Goal: Information Seeking & Learning: Check status

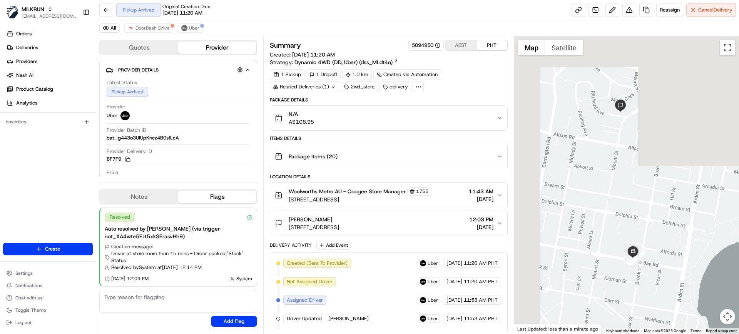
scroll to position [61, 0]
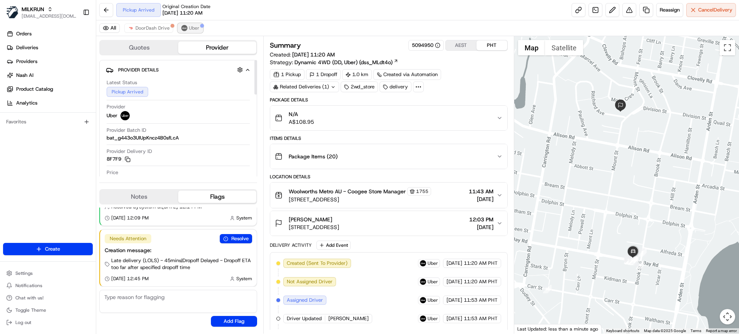
click at [191, 29] on span "Uber" at bounding box center [194, 28] width 10 height 6
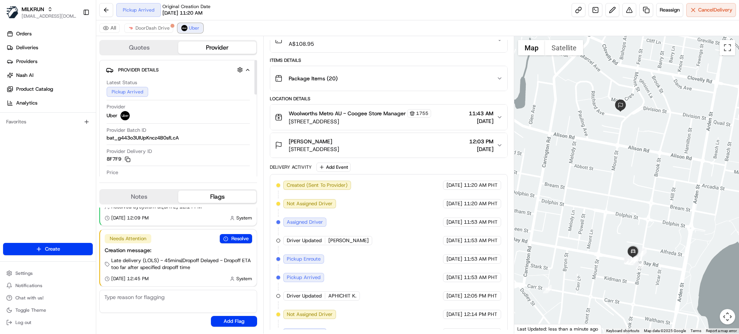
scroll to position [203, 0]
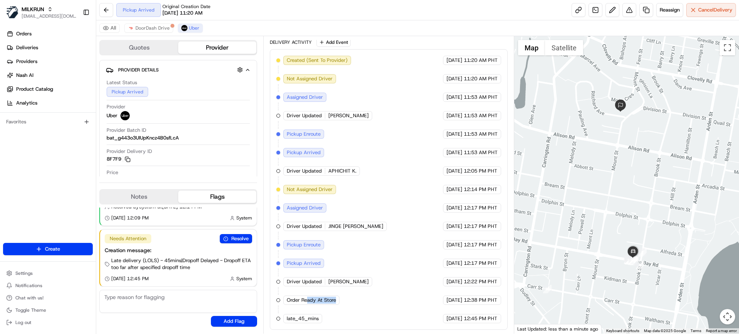
drag, startPoint x: 309, startPoint y: 298, endPoint x: 340, endPoint y: 297, distance: 31.9
click at [338, 297] on div "Order Ready At Store" at bounding box center [311, 300] width 56 height 9
click at [343, 302] on div "Created (Sent To Provider) Uber 18/08/2025 11:20 AM PHT Not Assigned Driver Ube…" at bounding box center [388, 190] width 224 height 268
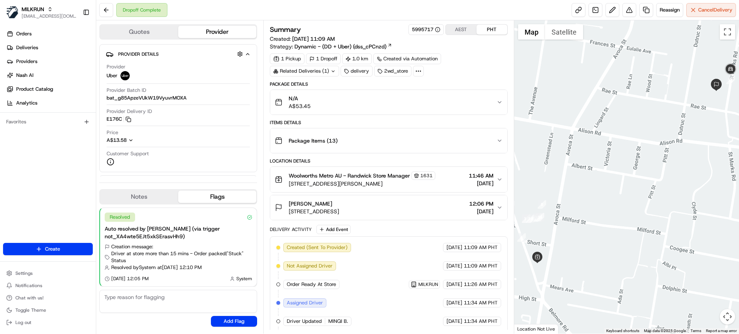
scroll to position [48, 0]
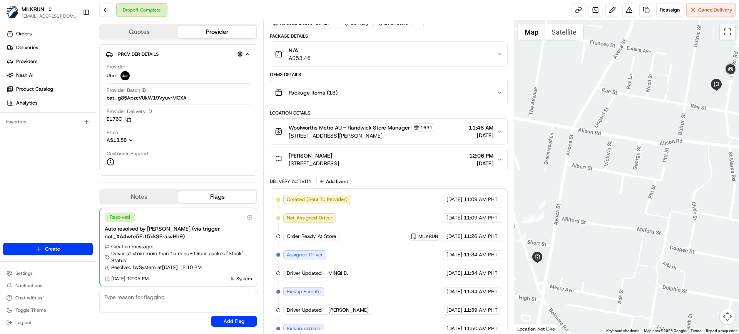
click at [354, 125] on span "Woolworths Metro AU - Randwick Store Manager" at bounding box center [349, 128] width 121 height 8
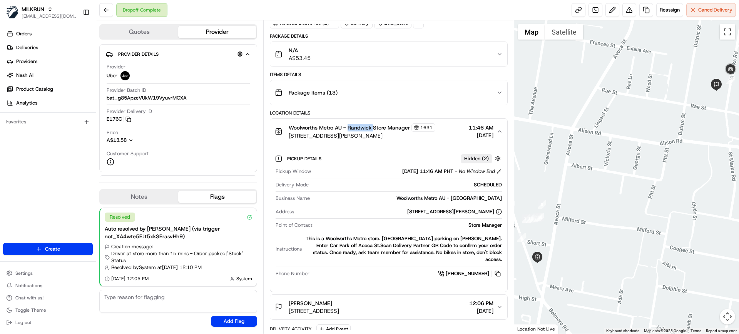
click at [354, 125] on span "Woolworths Metro AU - Randwick Store Manager" at bounding box center [349, 128] width 121 height 8
copy span "Randwick"
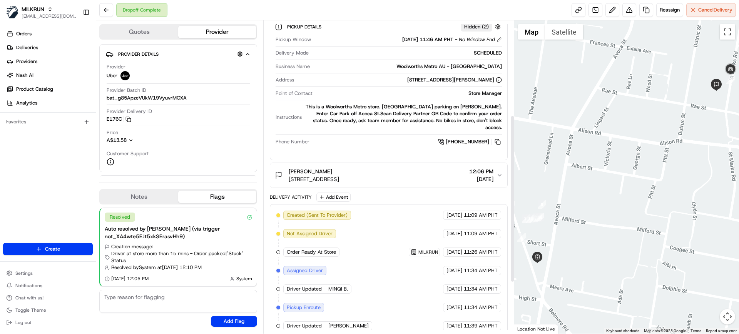
scroll to position [177, 0]
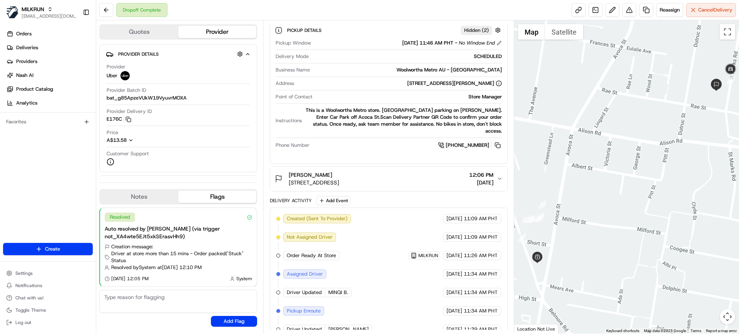
click at [339, 179] on span "[STREET_ADDRESS]" at bounding box center [314, 183] width 50 height 8
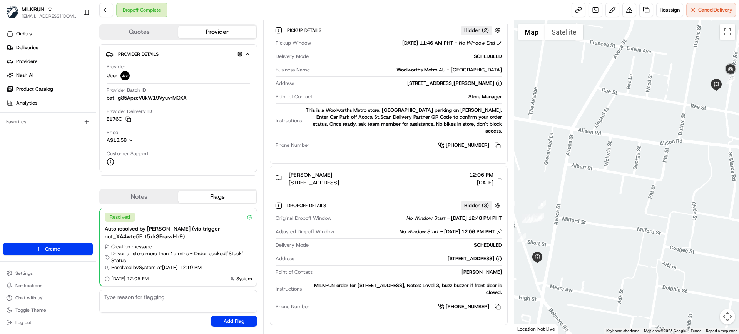
click at [339, 179] on span "[STREET_ADDRESS]" at bounding box center [314, 183] width 50 height 8
copy span "Randwick"
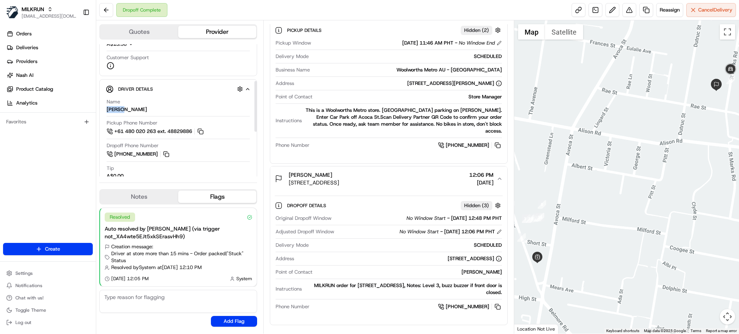
drag, startPoint x: 122, startPoint y: 108, endPoint x: 107, endPoint y: 110, distance: 14.7
click at [107, 110] on div "[PERSON_NAME]" at bounding box center [127, 109] width 40 height 7
copy div "[PERSON_NAME]"
click at [30, 45] on span "Deliveries" at bounding box center [27, 47] width 22 height 7
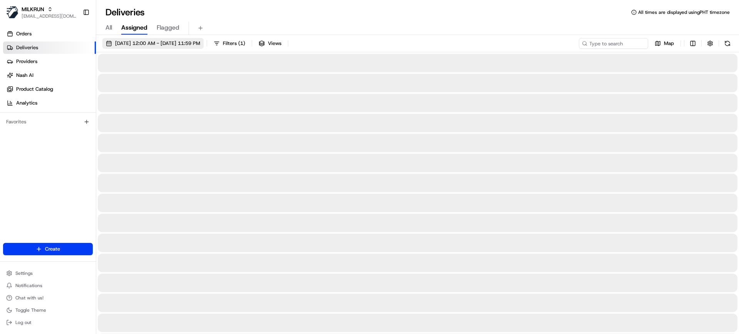
drag, startPoint x: 111, startPoint y: 30, endPoint x: 133, endPoint y: 38, distance: 24.4
click at [111, 30] on span "All" at bounding box center [108, 27] width 7 height 9
click at [605, 43] on input at bounding box center [601, 43] width 92 height 11
paste input "[PERSON_NAME]"
type input "[PERSON_NAME]"
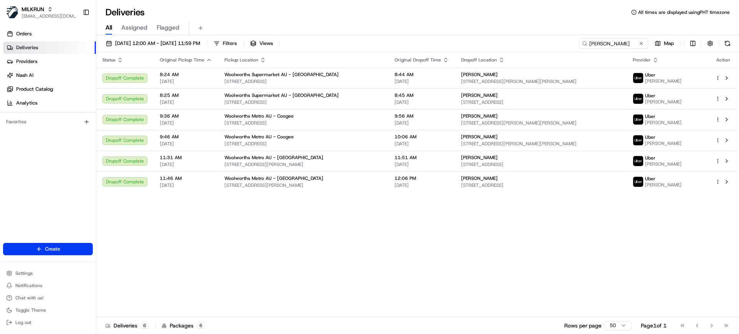
click at [430, 245] on div "Status Original Pickup Time Pickup Location Original Dropoff Time Dropoff Locat…" at bounding box center [416, 184] width 641 height 265
click at [406, 22] on div "All Assigned Flagged" at bounding box center [417, 28] width 642 height 13
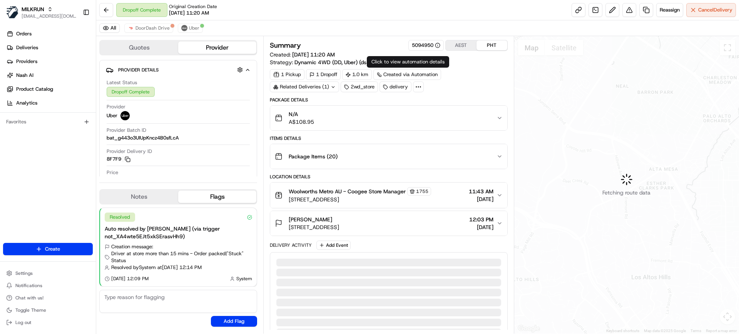
scroll to position [82, 0]
